Goal: Transaction & Acquisition: Purchase product/service

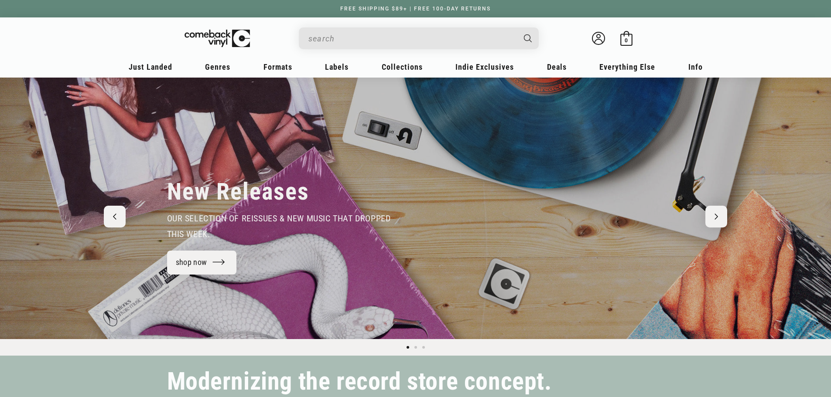
click at [339, 41] on input "Search" at bounding box center [411, 39] width 207 height 18
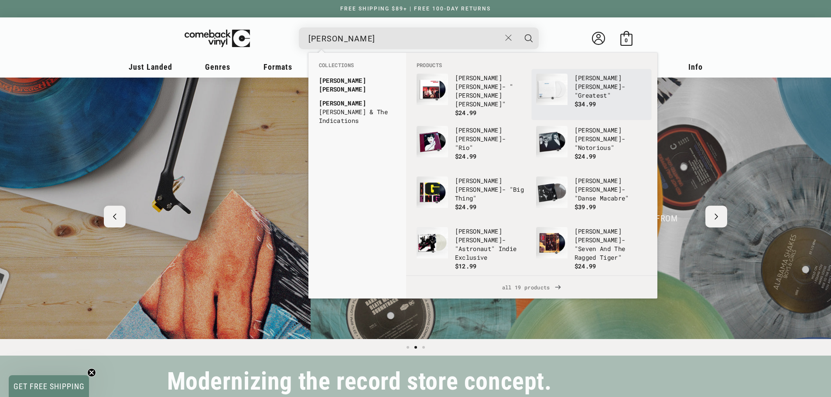
type input "[PERSON_NAME]"
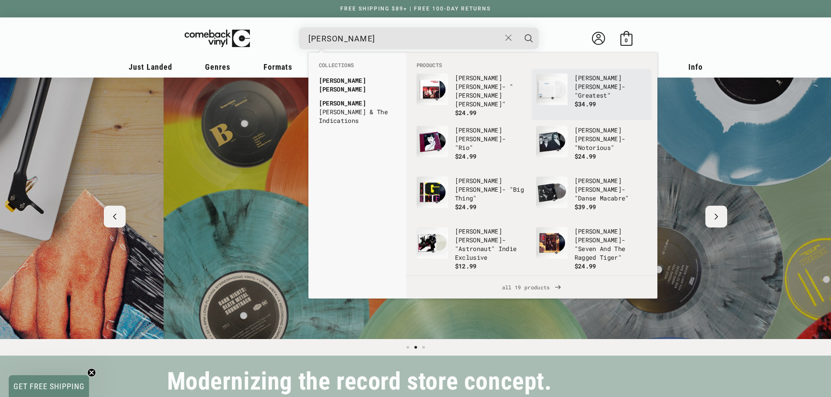
click at [567, 81] on link "Duran Duran - "Greatest" $34.99" at bounding box center [591, 95] width 111 height 42
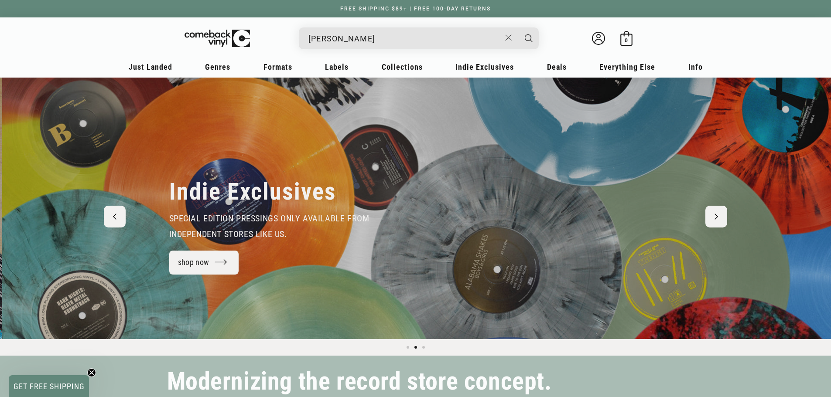
scroll to position [0, 831]
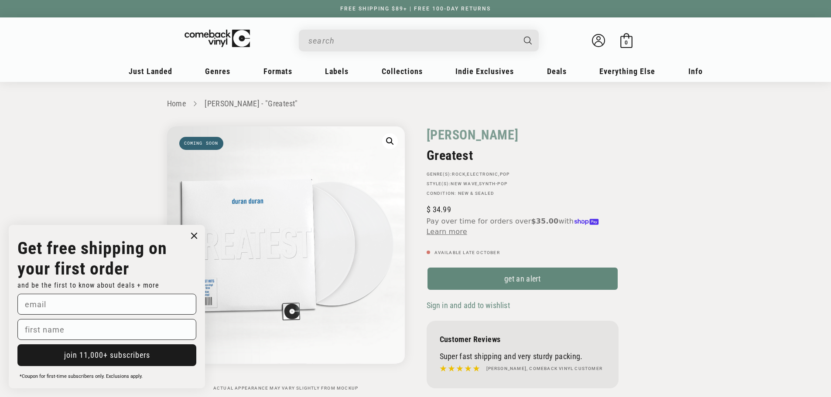
click at [425, 43] on input "When autocomplete results are available use up and down arrows to review and en…" at bounding box center [411, 41] width 207 height 18
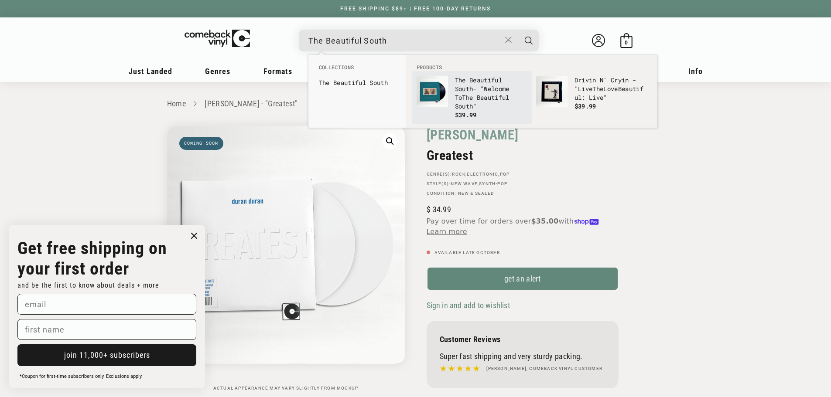
type input "The Beautiful South"
click at [479, 89] on p "The Beautiful South - "Welcome To The Beautiful South "" at bounding box center [491, 93] width 72 height 35
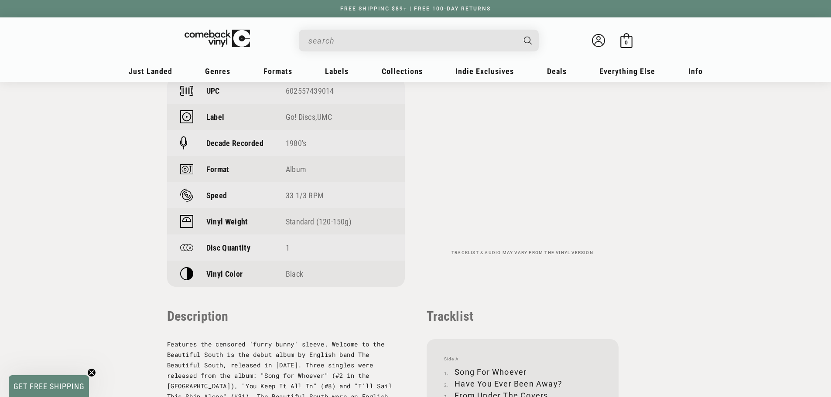
scroll to position [741, 0]
